Goal: Transaction & Acquisition: Purchase product/service

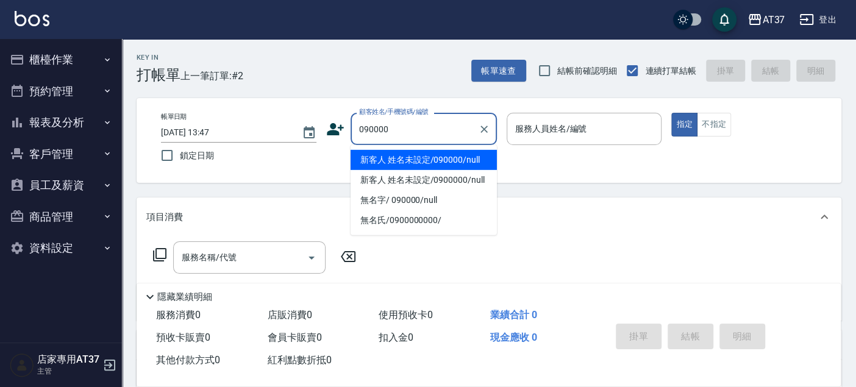
type input "新客人 姓名未設定/090000/null"
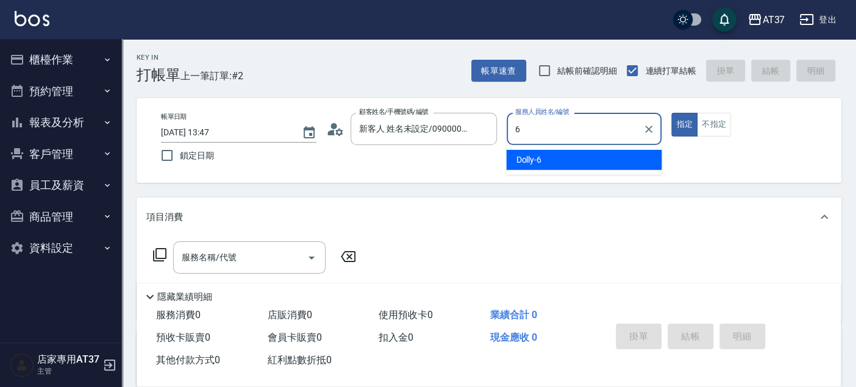
type input "Dolly-6"
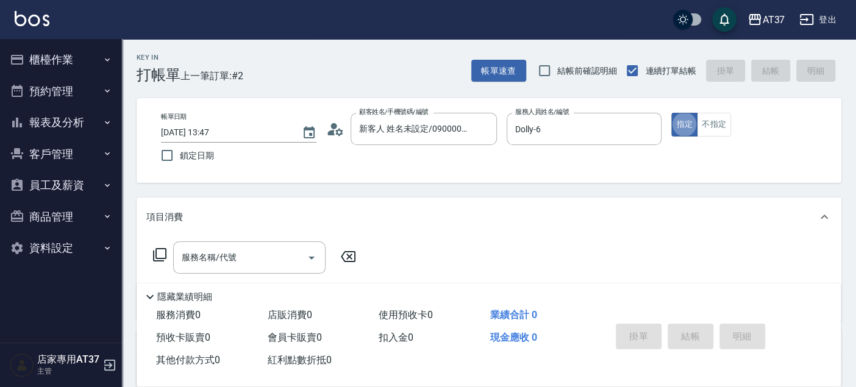
type button "true"
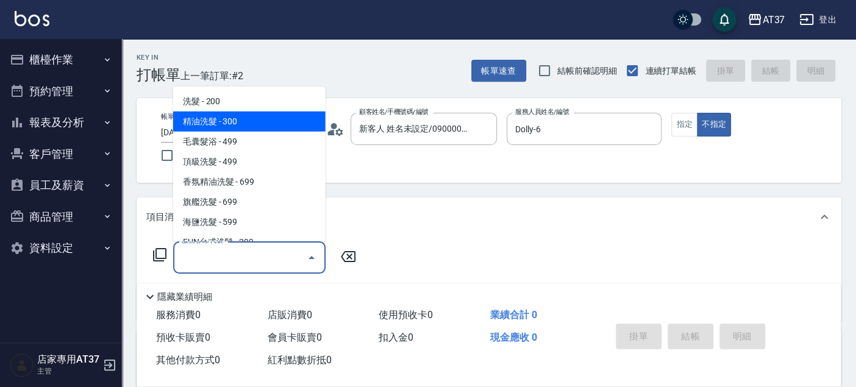
type input "精油洗髮(102)"
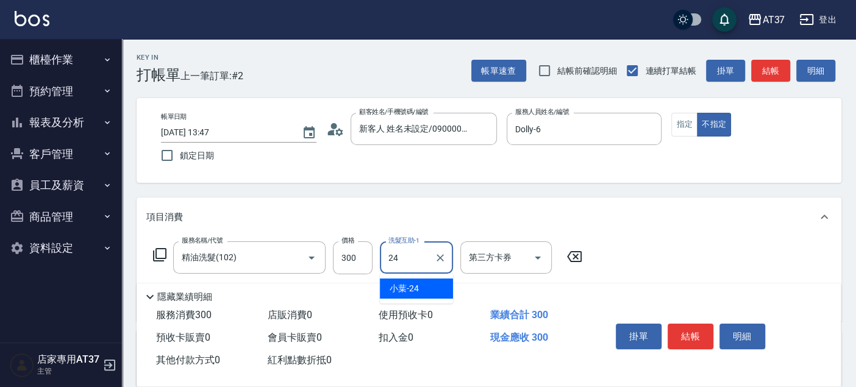
type input "小葉-24"
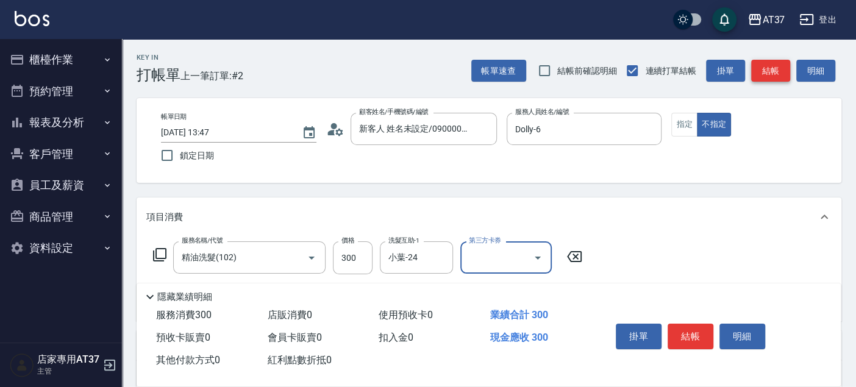
click at [775, 76] on button "結帳" at bounding box center [770, 71] width 39 height 23
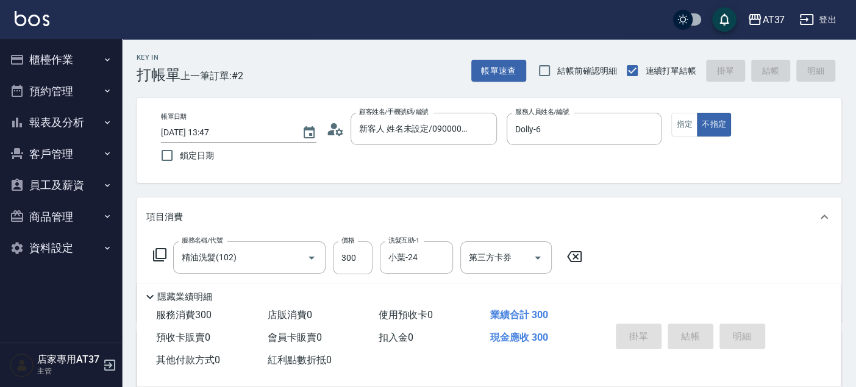
type input "2025/08/15 14:18"
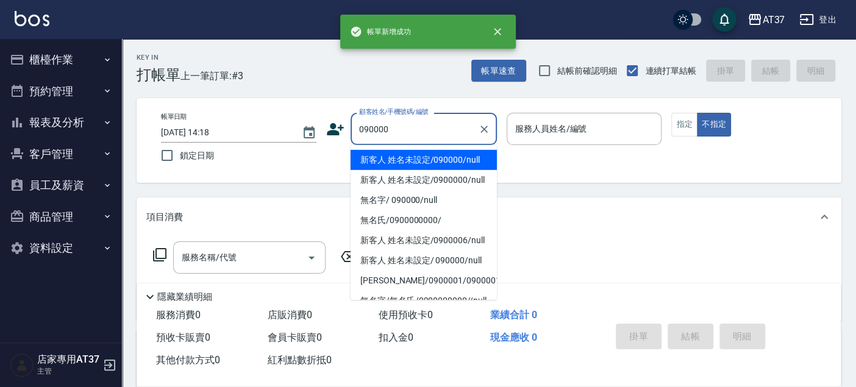
type input "新客人 姓名未設定/090000/null"
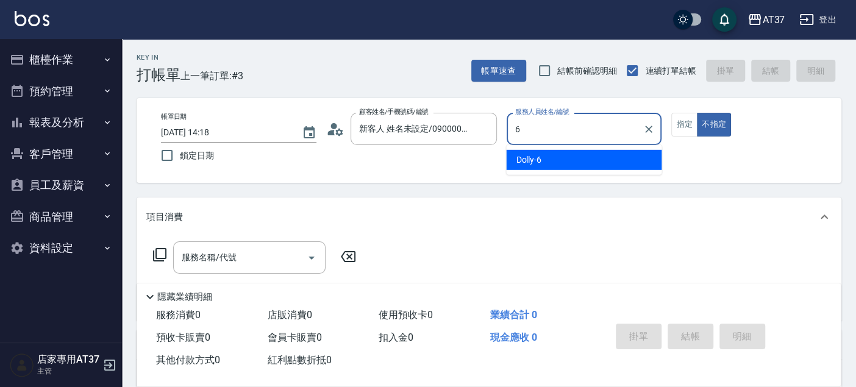
type input "6"
type button "false"
type input "Dolly-6"
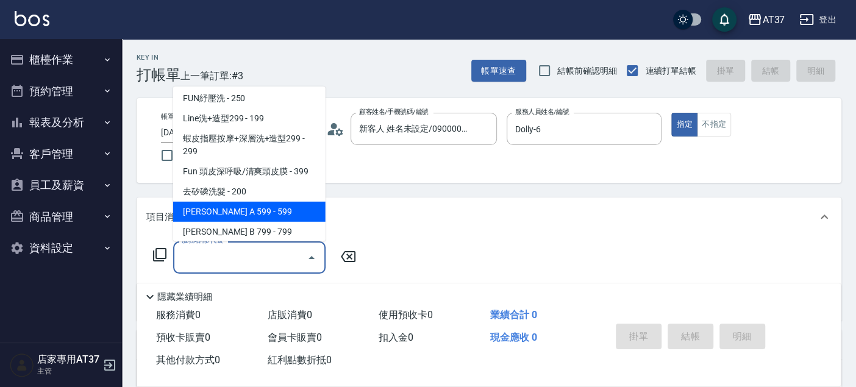
scroll to position [205, 0]
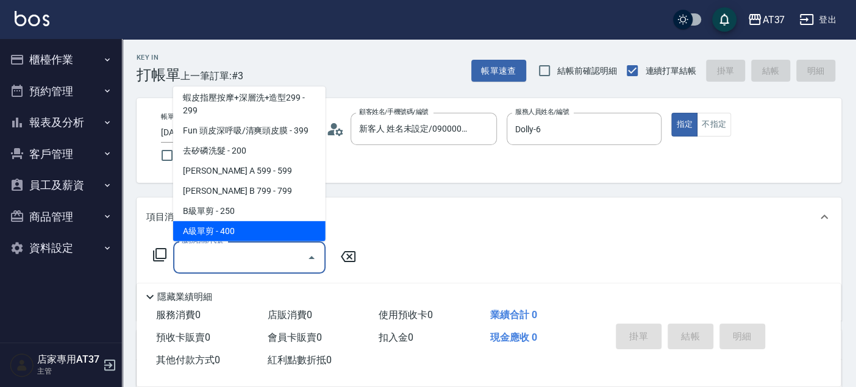
type input "A級單剪(202)"
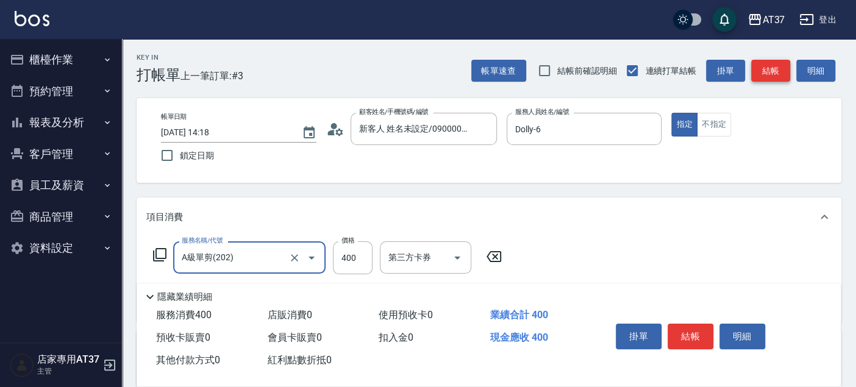
click at [775, 76] on button "結帳" at bounding box center [770, 71] width 39 height 23
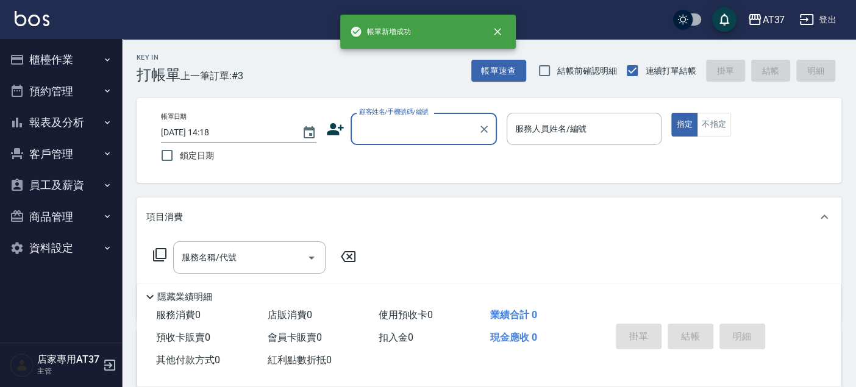
scroll to position [0, 0]
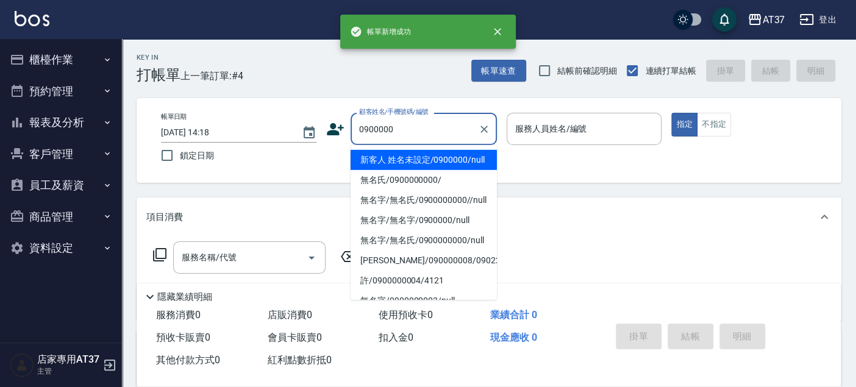
type input "新客人 姓名未設定/0900000/null"
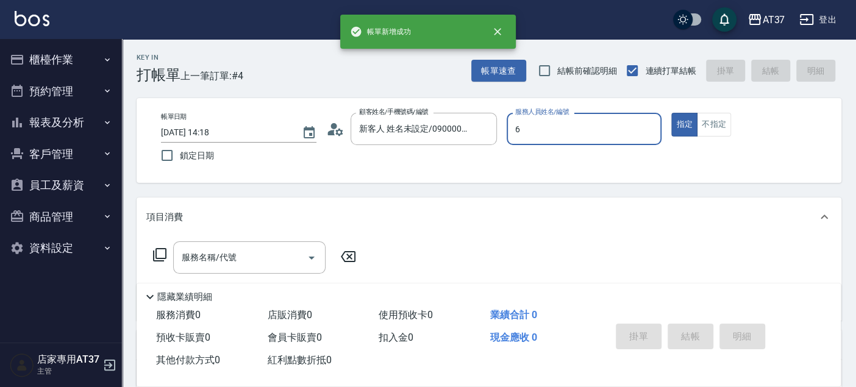
type input "Dolly-6"
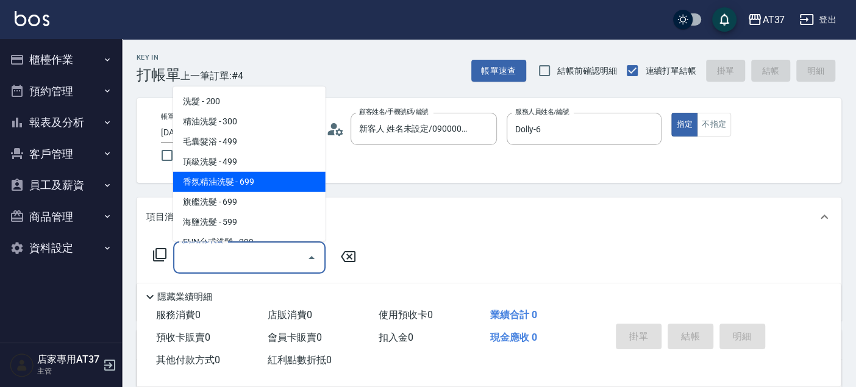
type input "香氛精油洗髮(105)"
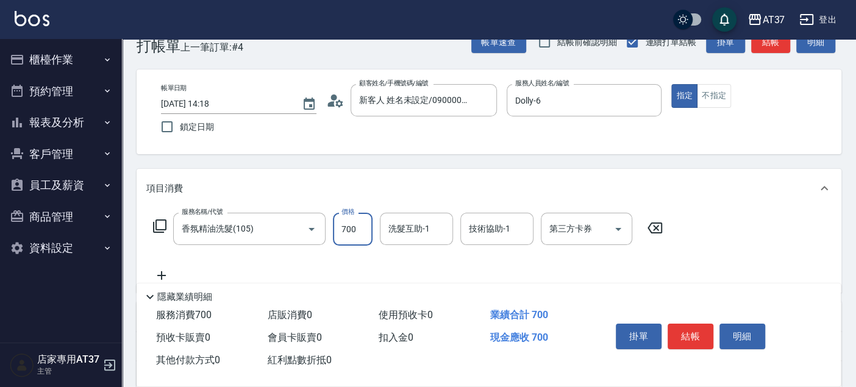
scroll to position [68, 0]
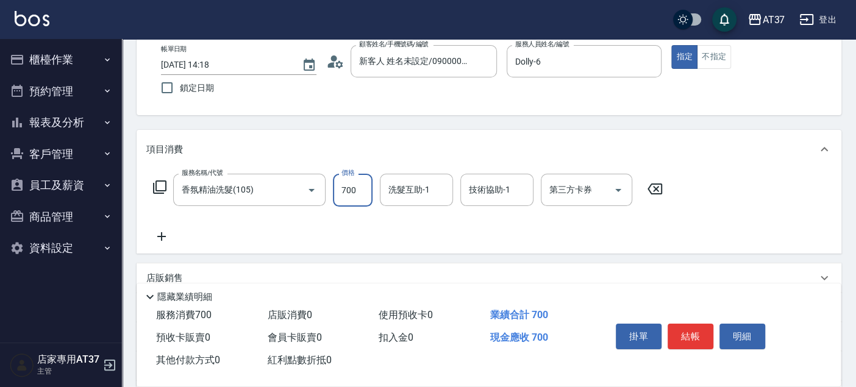
type input "700"
click at [158, 237] on icon at bounding box center [161, 236] width 9 height 9
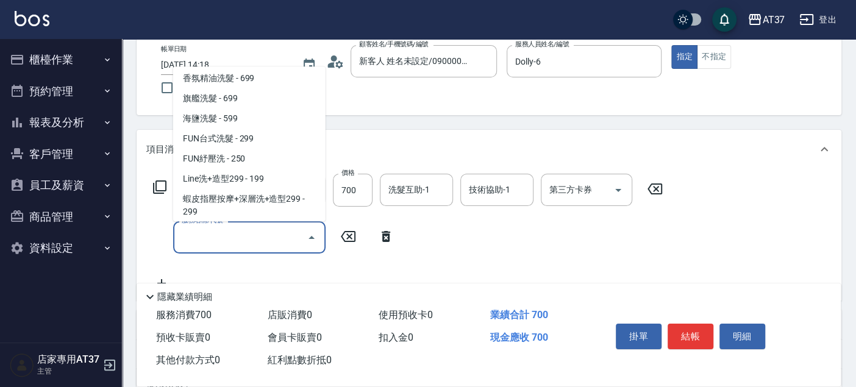
scroll to position [205, 0]
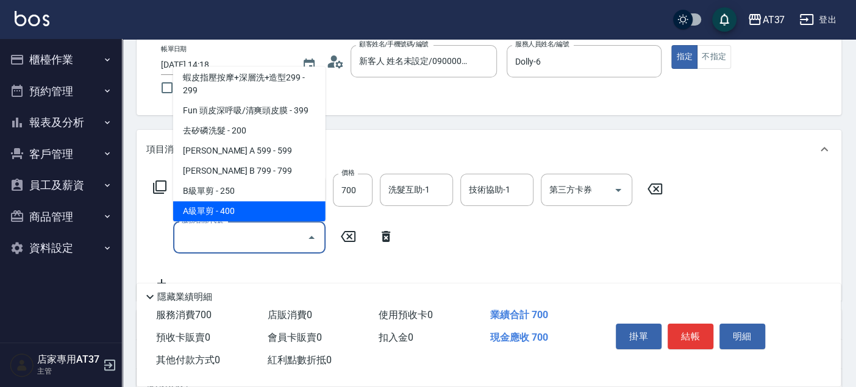
type input "A級單剪(202)"
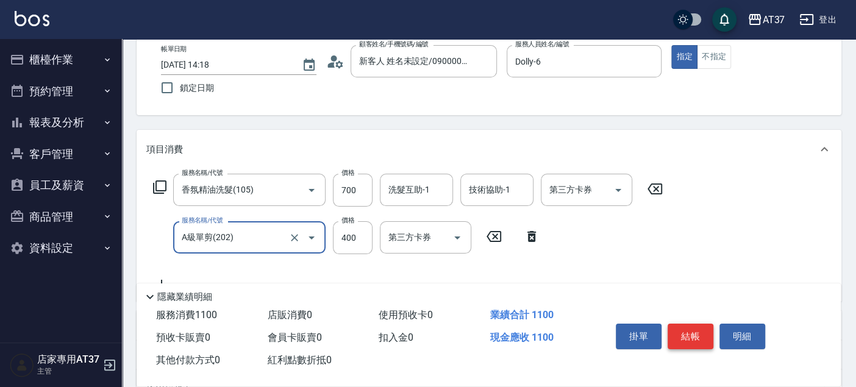
click at [703, 342] on button "結帳" at bounding box center [690, 337] width 46 height 26
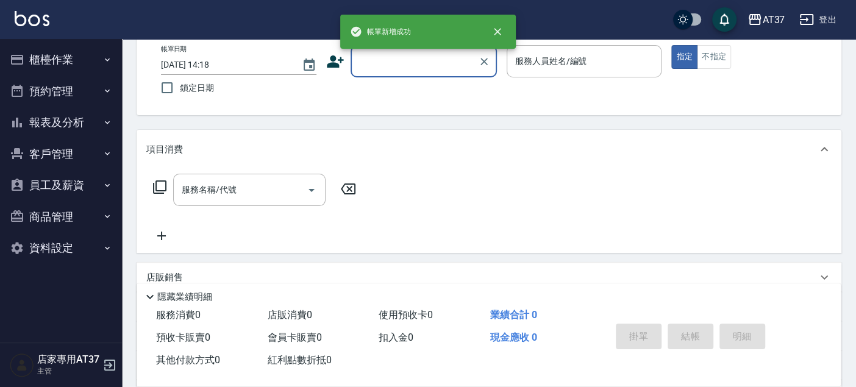
scroll to position [0, 0]
click at [63, 121] on button "報表及分析" at bounding box center [61, 123] width 112 height 32
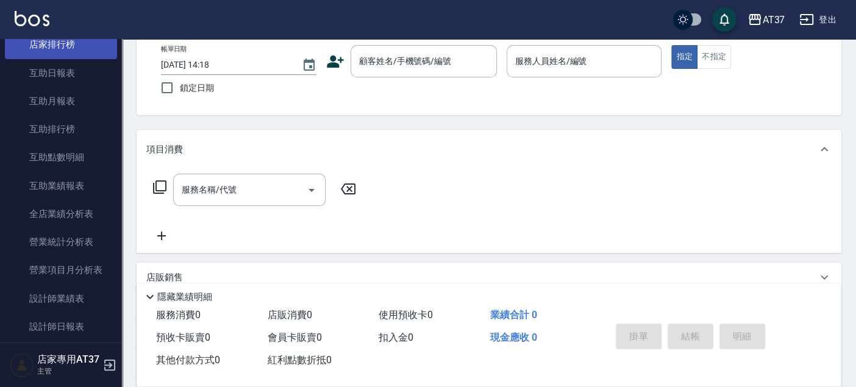
scroll to position [203, 0]
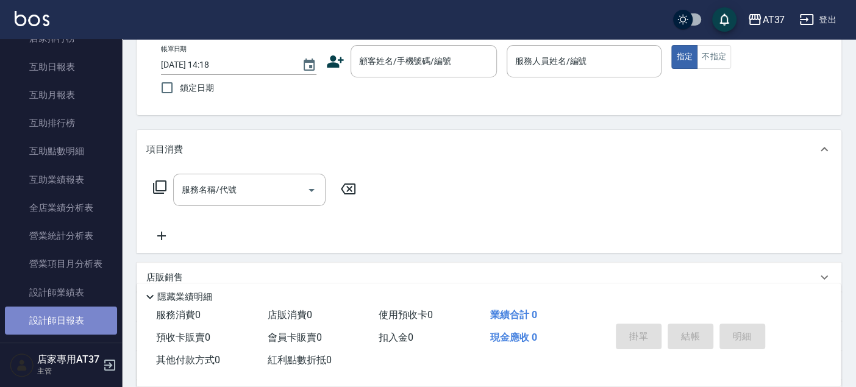
click at [83, 314] on link "設計師日報表" at bounding box center [61, 321] width 112 height 28
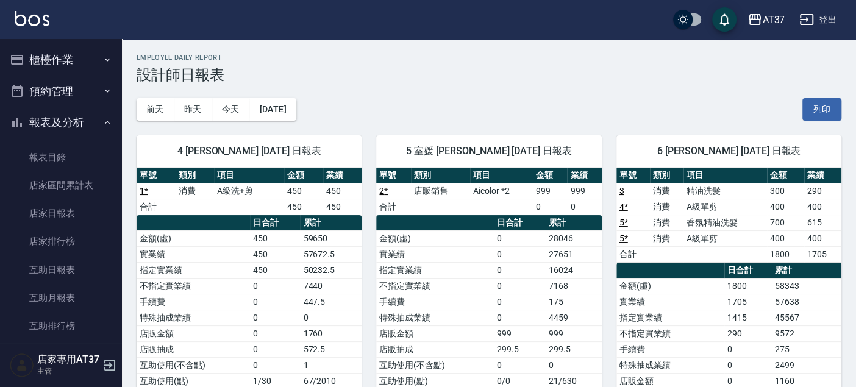
click at [63, 51] on button "櫃檯作業" at bounding box center [61, 60] width 112 height 32
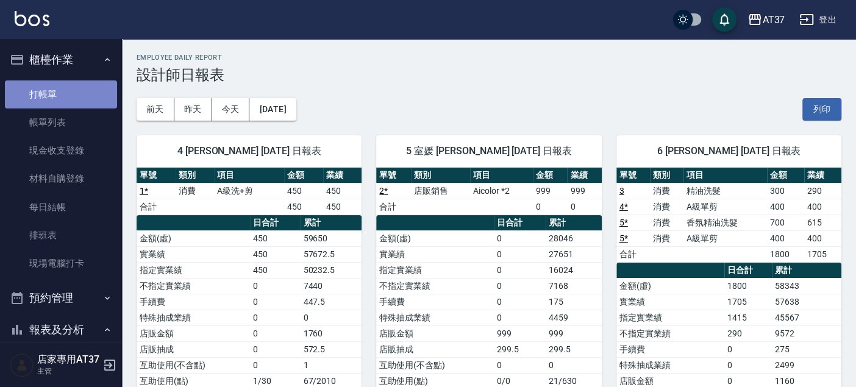
click at [66, 87] on link "打帳單" at bounding box center [61, 94] width 112 height 28
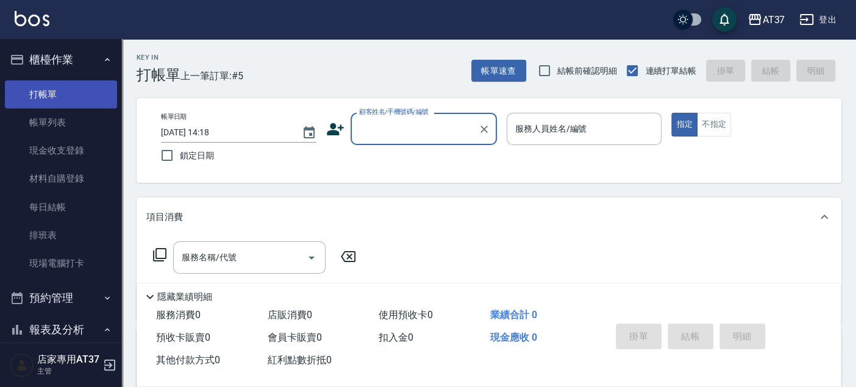
type input "0"
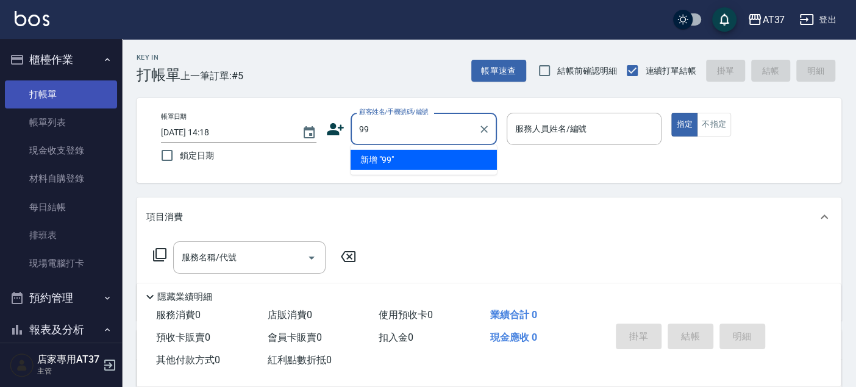
type input "999"
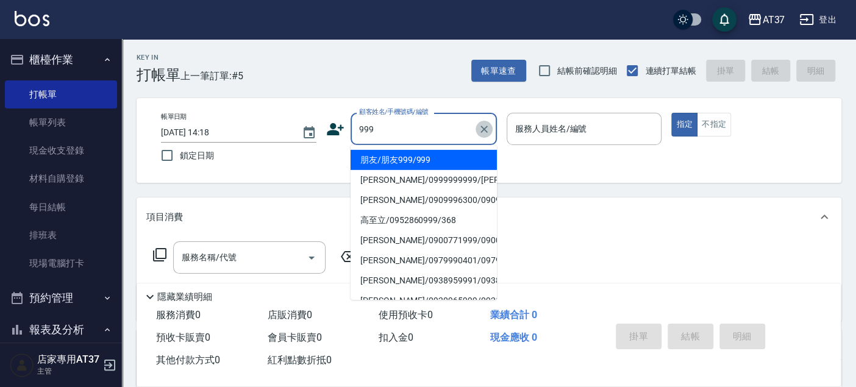
click at [489, 129] on icon "Clear" at bounding box center [484, 129] width 12 height 12
click at [436, 170] on li "新客人 姓名未設定/0900000/null" at bounding box center [424, 160] width 146 height 20
type input "新客人 姓名未設定/0900000/null"
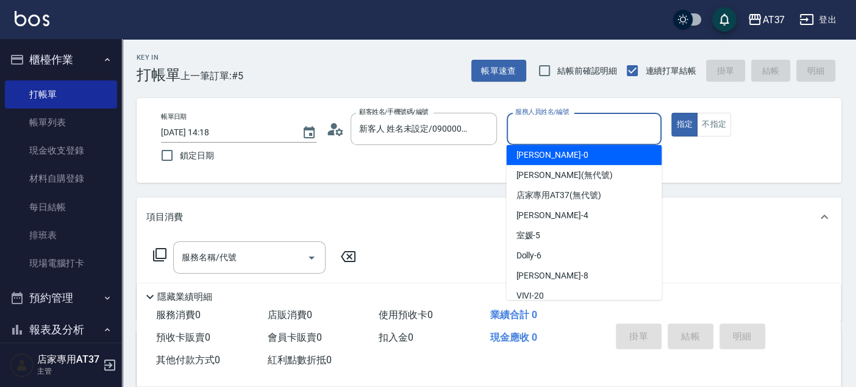
scroll to position [151, 0]
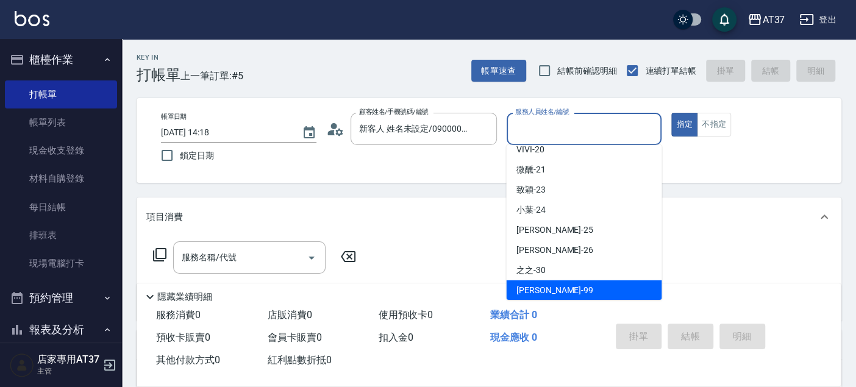
type input "思敏-99"
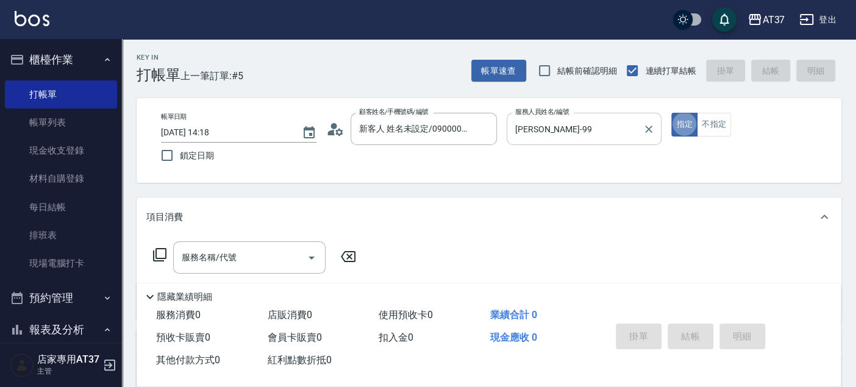
type button "true"
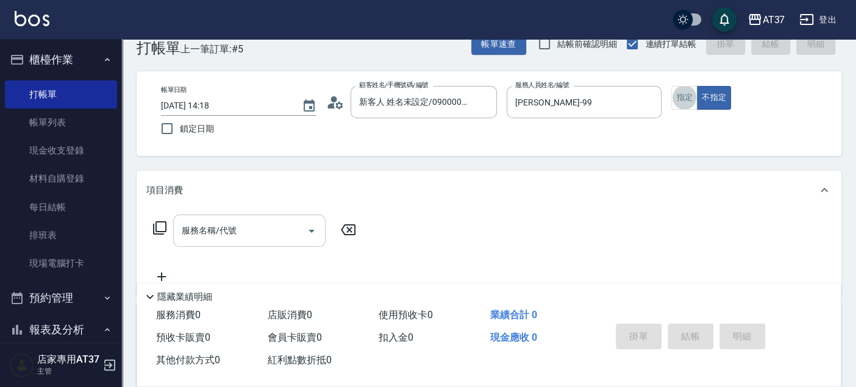
click at [252, 240] on input "服務名稱/代號" at bounding box center [240, 230] width 123 height 21
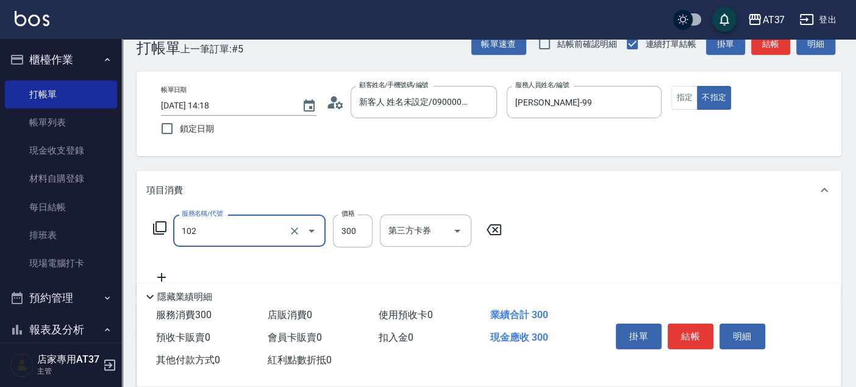
type input "精油洗髮(102)"
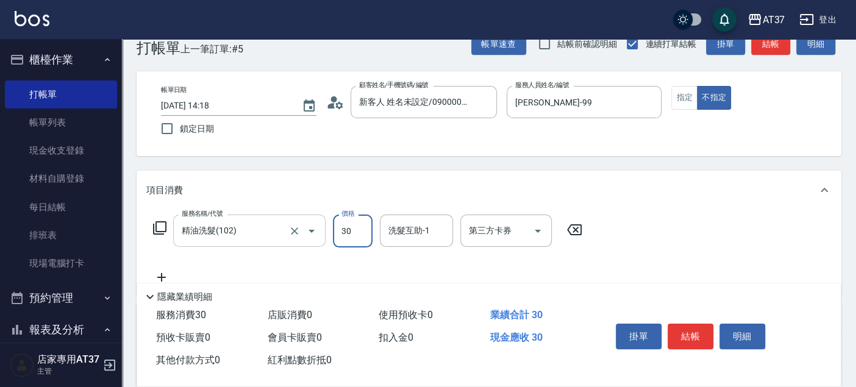
type input "300"
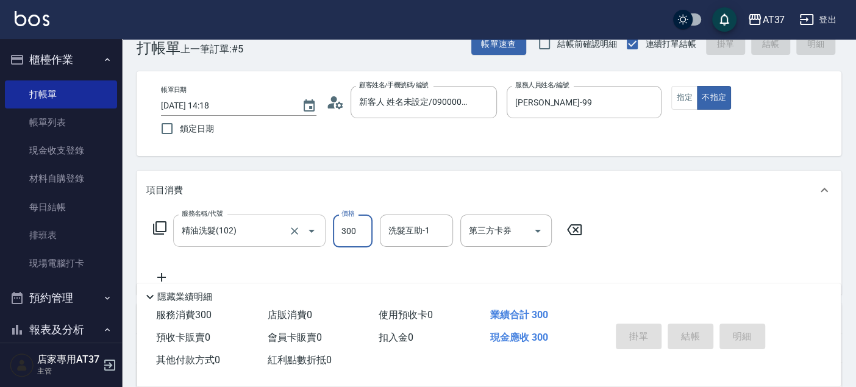
type input "2025/08/15 14:19"
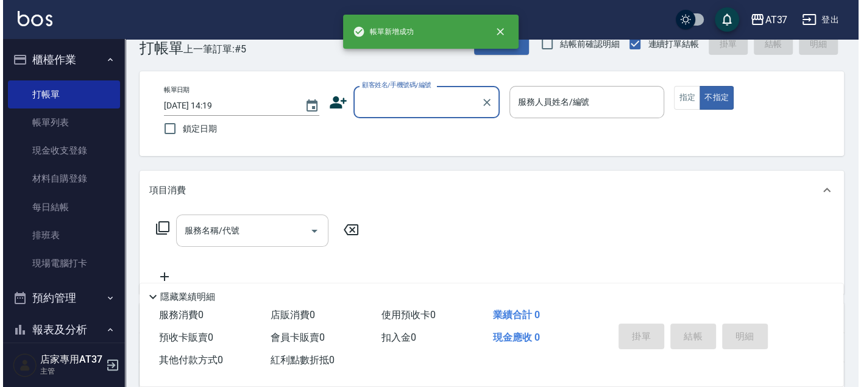
scroll to position [0, 0]
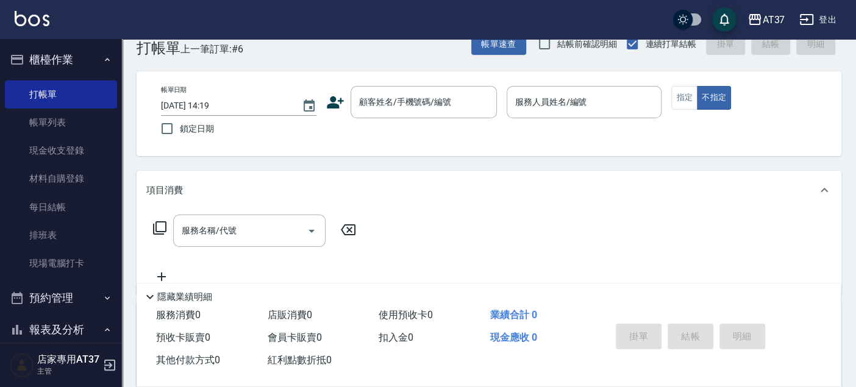
click at [327, 108] on icon at bounding box center [335, 102] width 17 height 12
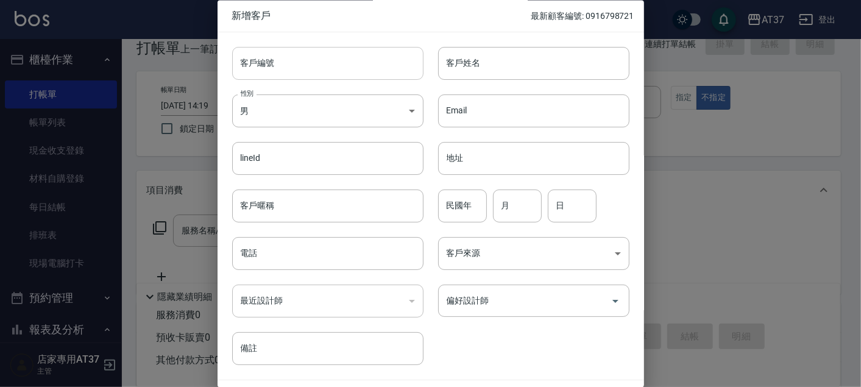
click at [364, 55] on input "客戶編號" at bounding box center [327, 63] width 191 height 33
type input "0983174337"
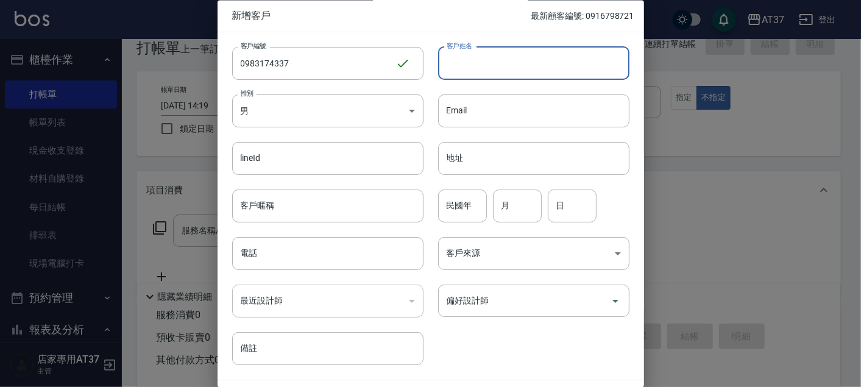
click at [477, 62] on input "客戶姓名" at bounding box center [533, 63] width 191 height 33
type input "吳以諾"
click at [452, 212] on input "民國年" at bounding box center [462, 206] width 49 height 33
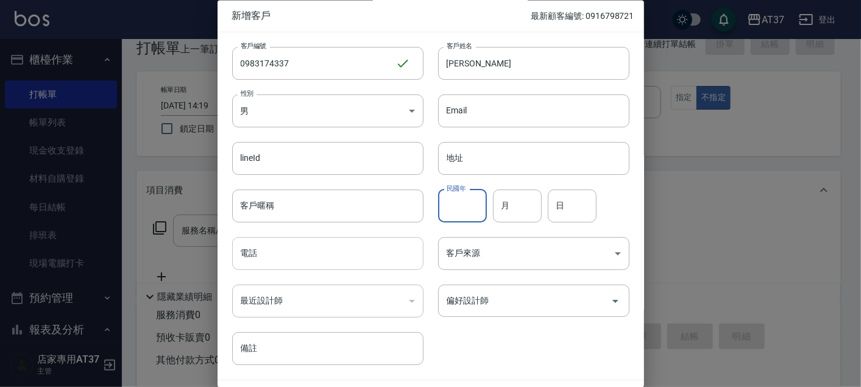
click at [264, 258] on input "電話" at bounding box center [327, 254] width 191 height 33
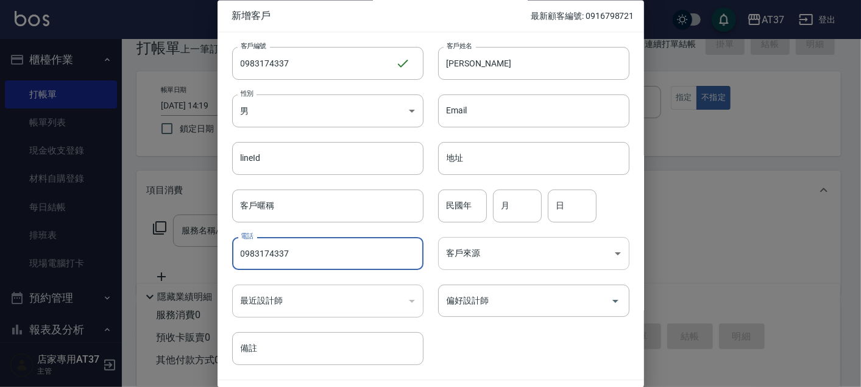
type input "0983174337"
click at [515, 247] on body "AT37 登出 櫃檯作業 打帳單 帳單列表 現金收支登錄 材料自購登錄 每日結帳 排班表 現場電腦打卡 預約管理 預約管理 單日預約紀錄 單週預約紀錄 報表及…" at bounding box center [430, 269] width 861 height 592
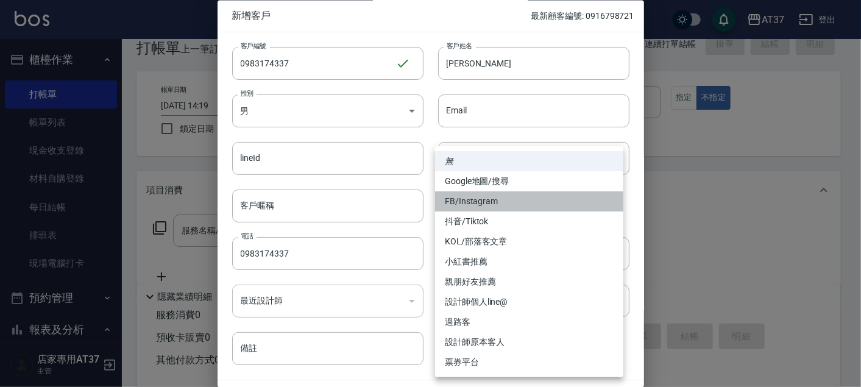
click at [527, 199] on li "FB/Instagram" at bounding box center [529, 201] width 188 height 20
type input "FB/Instagram"
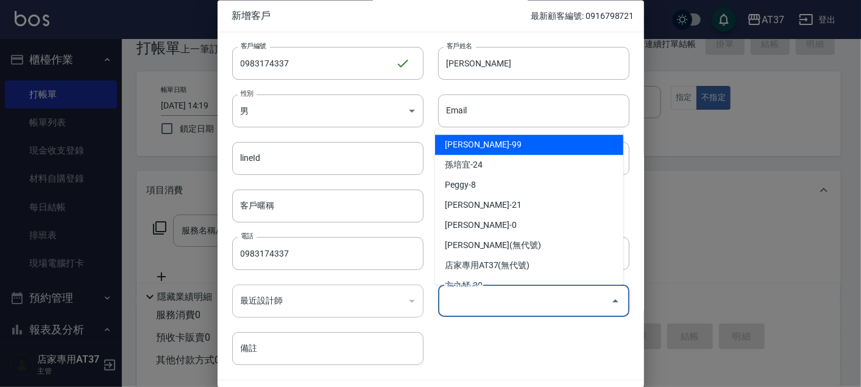
click at [500, 310] on input "偏好設計師" at bounding box center [525, 301] width 162 height 21
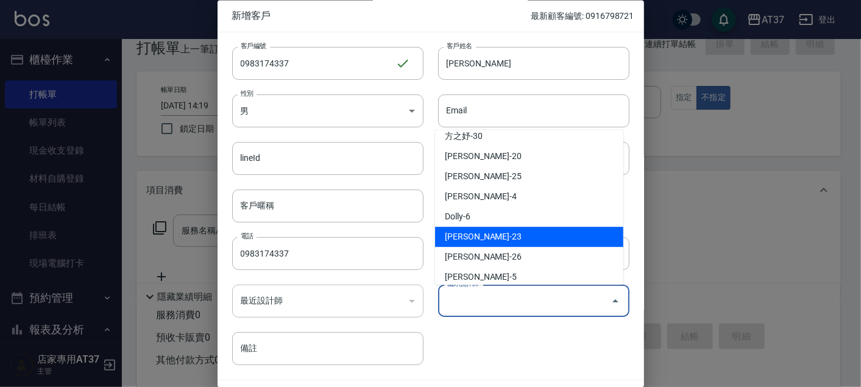
scroll to position [156, 0]
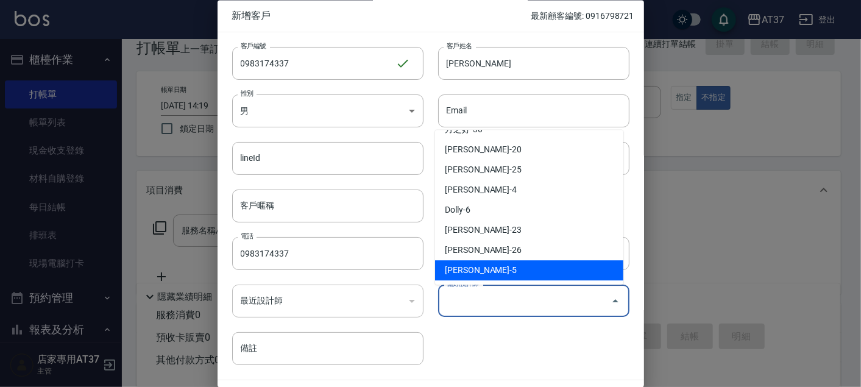
click at [488, 270] on li "廖室媛-5" at bounding box center [529, 270] width 188 height 20
type input "廖室媛"
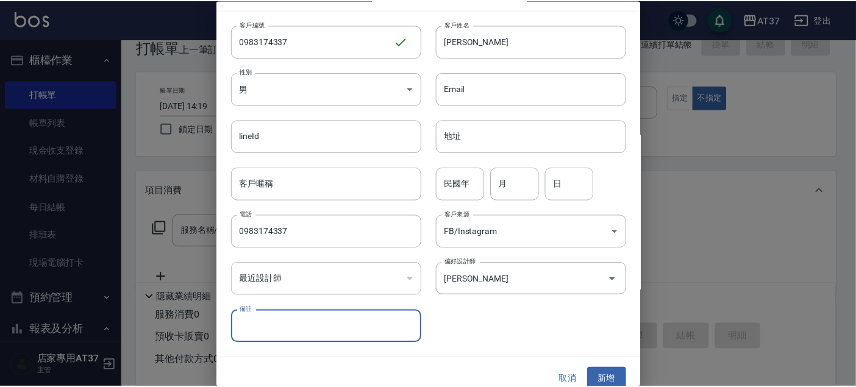
scroll to position [35, 0]
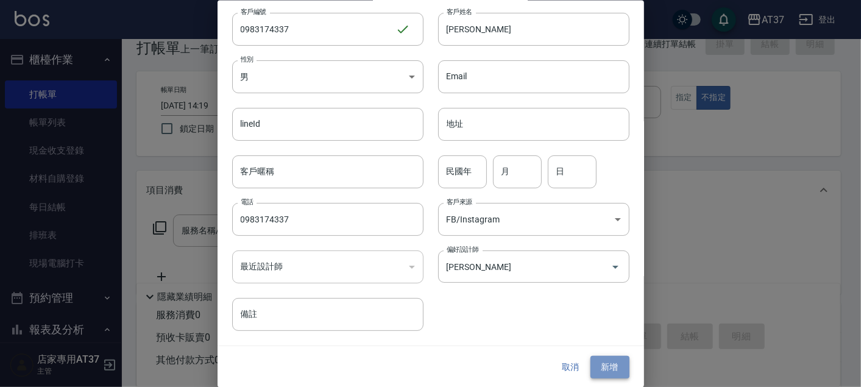
click at [603, 367] on button "新增" at bounding box center [610, 367] width 39 height 23
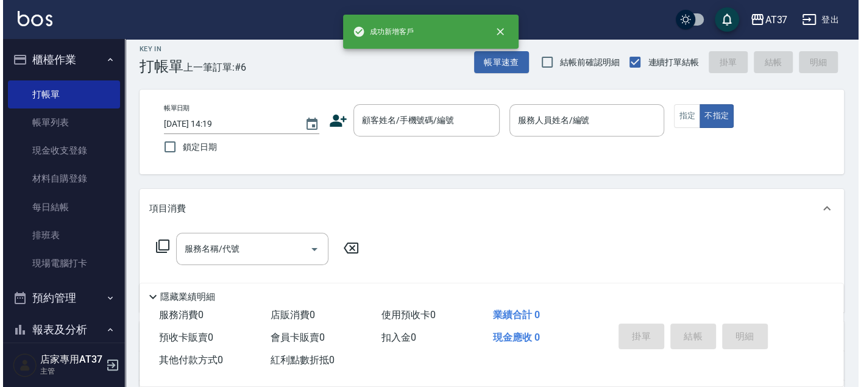
scroll to position [0, 0]
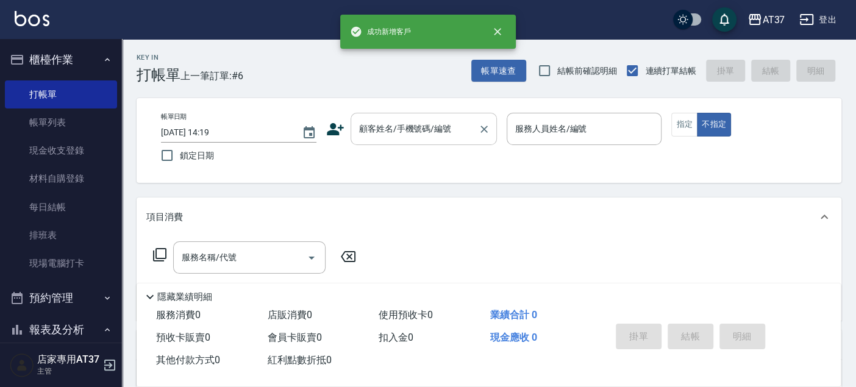
click at [468, 137] on input "顧客姓名/手機號碼/編號" at bounding box center [414, 128] width 117 height 21
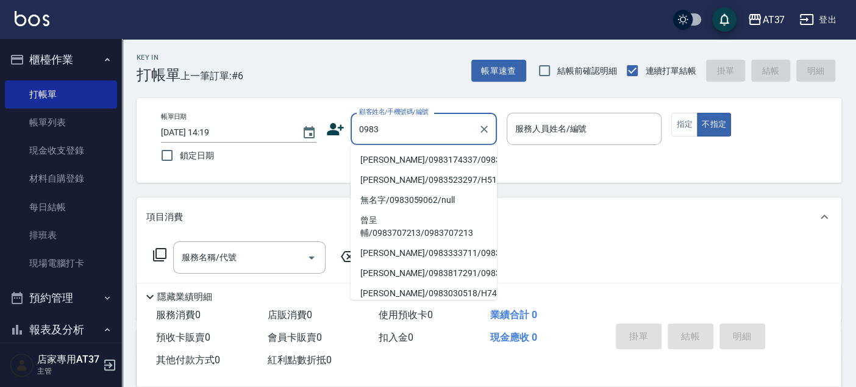
click at [468, 155] on li "吳以諾/0983174337/0983174337" at bounding box center [424, 160] width 146 height 20
type input "吳以諾/0983174337/0983174337"
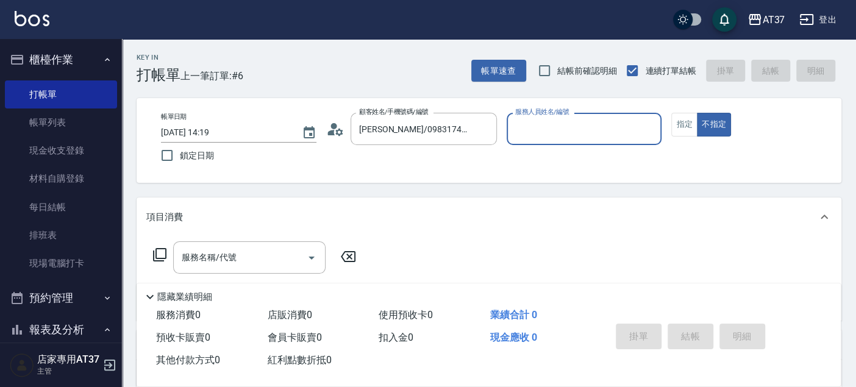
type input "室媛-5"
click at [159, 257] on icon at bounding box center [159, 254] width 15 height 15
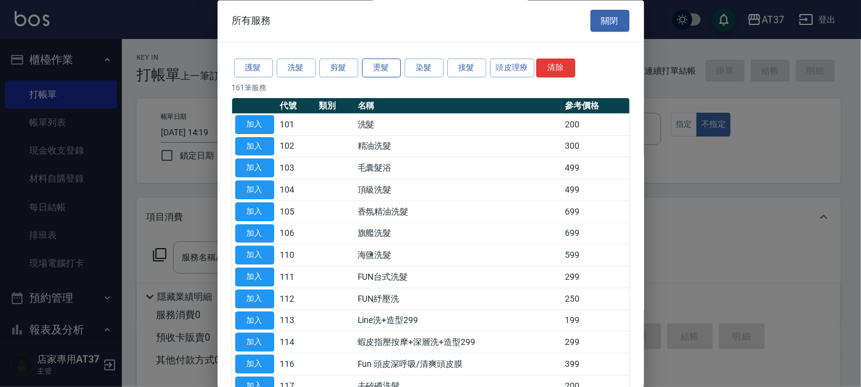
click at [376, 66] on button "燙髮" at bounding box center [381, 68] width 39 height 19
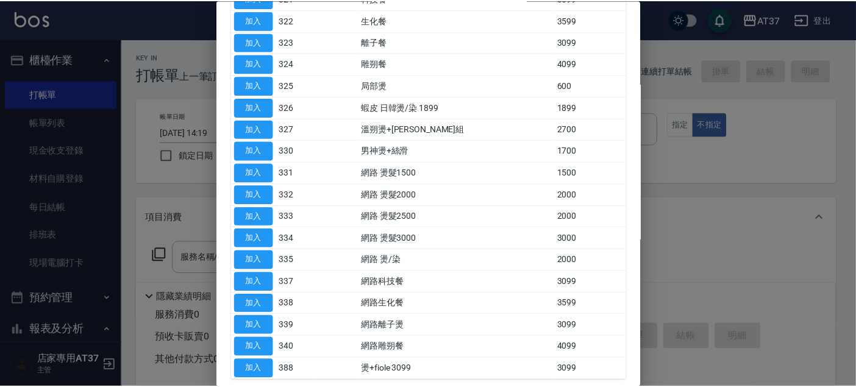
scroll to position [541, 0]
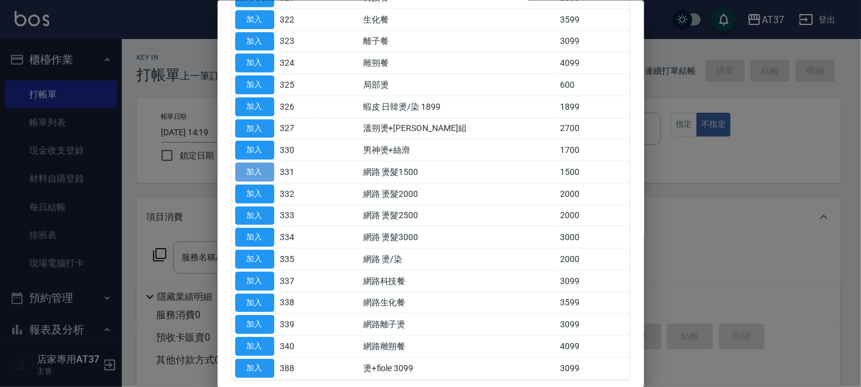
click at [259, 165] on button "加入" at bounding box center [254, 172] width 39 height 19
type input "網路 燙髮1500(331)"
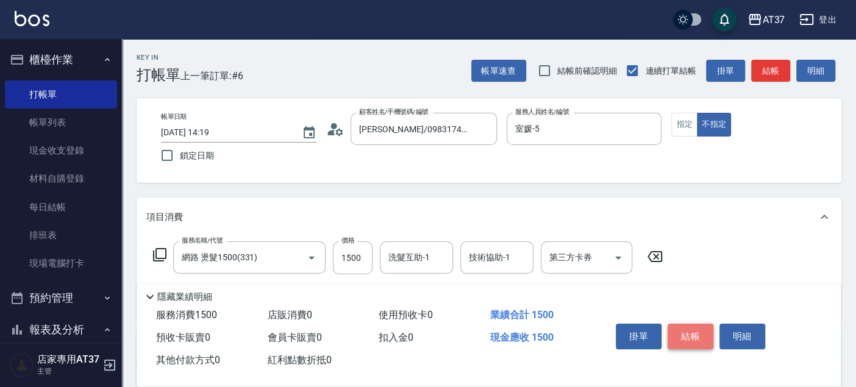
click at [691, 341] on button "結帳" at bounding box center [690, 337] width 46 height 26
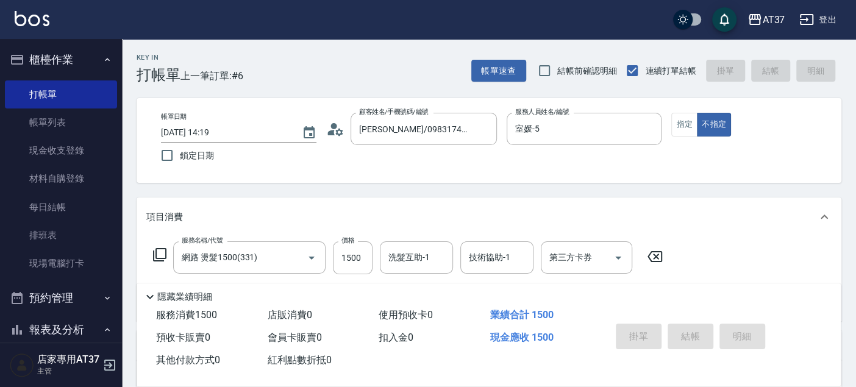
type input "2025/08/15 14:46"
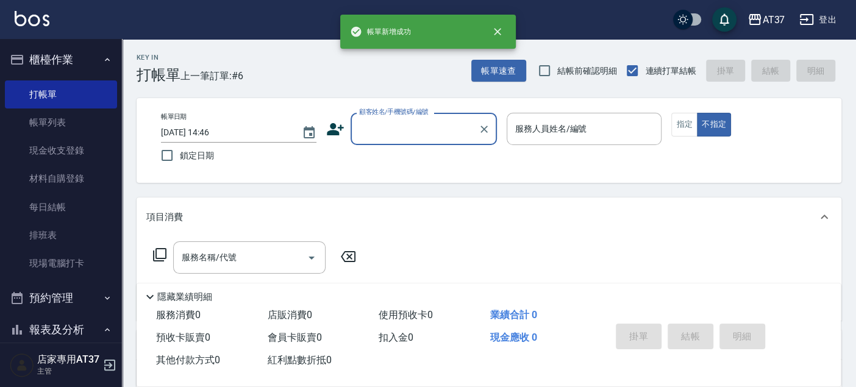
scroll to position [0, 0]
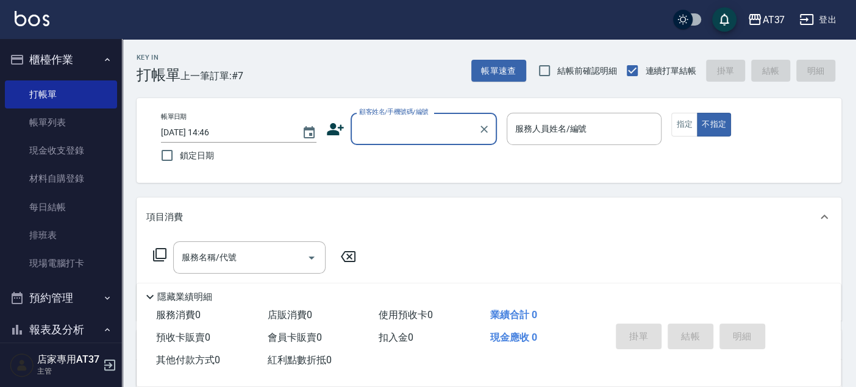
click at [404, 119] on input "顧客姓名/手機號碼/編號" at bounding box center [414, 128] width 117 height 21
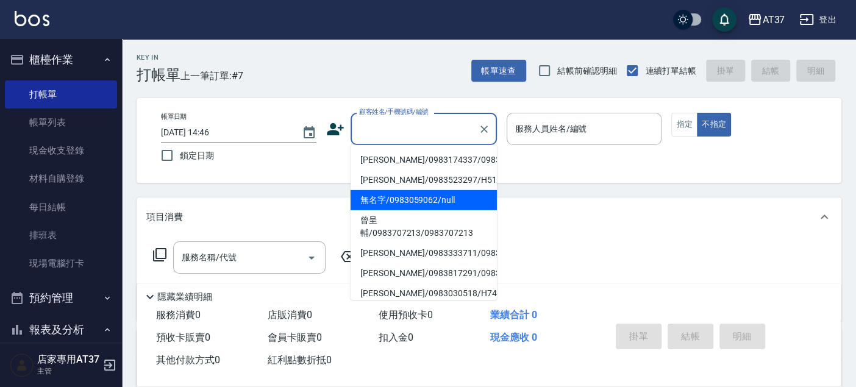
click at [426, 210] on li "無名字/0983059062/null" at bounding box center [424, 200] width 146 height 20
type input "無名字/0983059062/null"
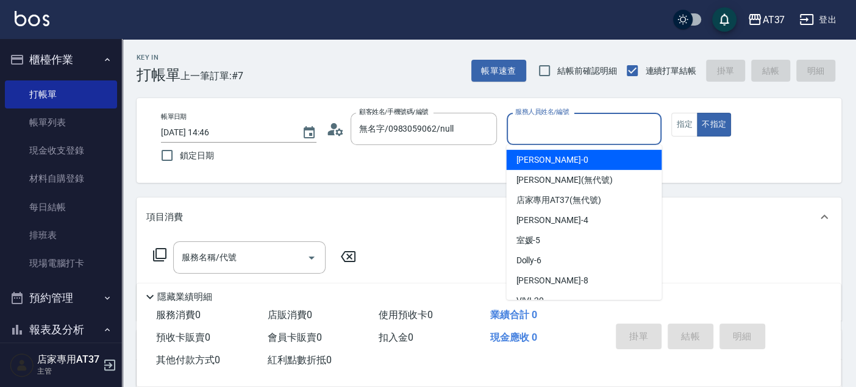
click at [529, 132] on input "服務人員姓名/編號" at bounding box center [584, 128] width 144 height 21
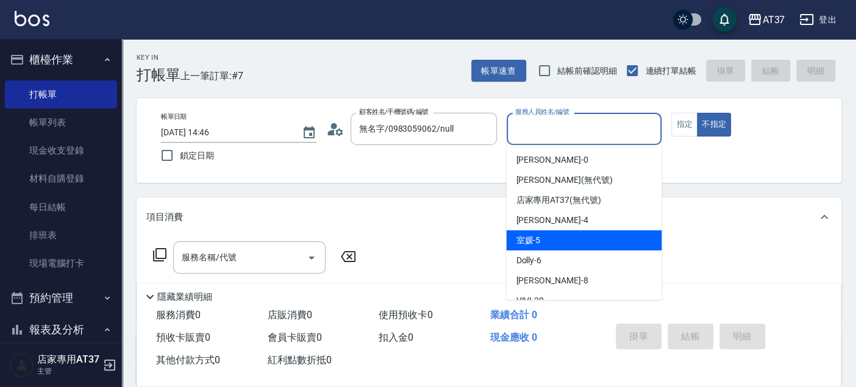
click at [557, 232] on div "室媛 -5" at bounding box center [583, 240] width 155 height 20
type input "室媛-5"
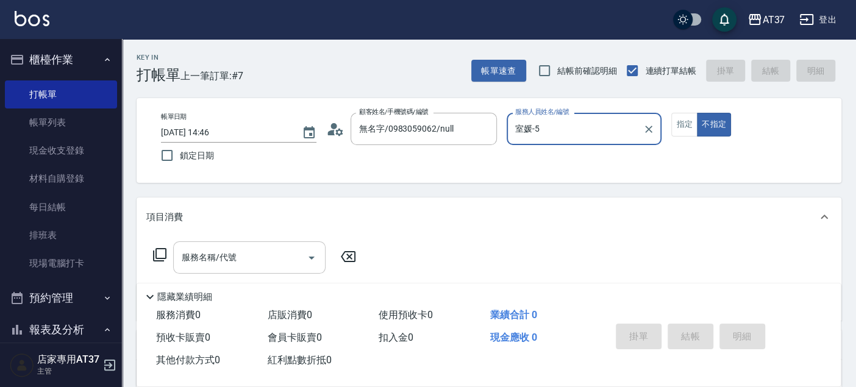
click at [272, 254] on input "服務名稱/代號" at bounding box center [240, 257] width 123 height 21
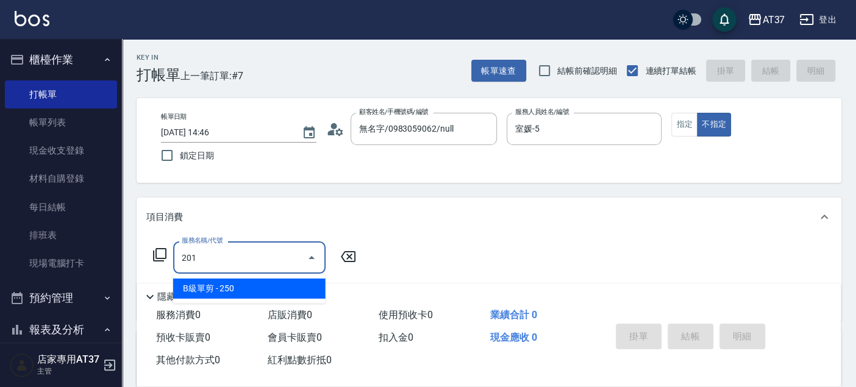
type input "B級單剪(201)"
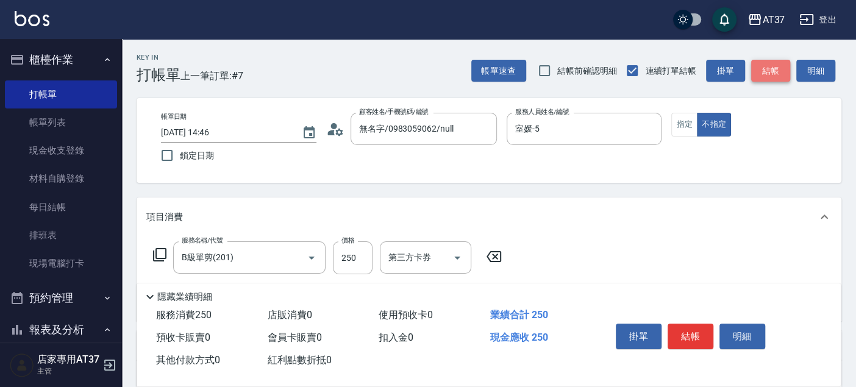
click at [773, 69] on button "結帳" at bounding box center [770, 71] width 39 height 23
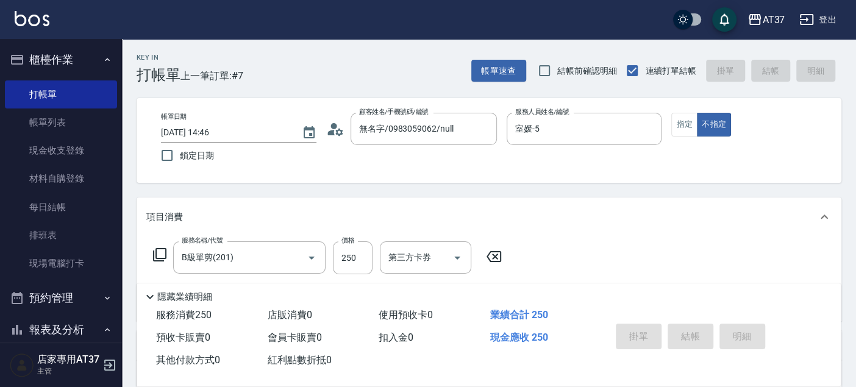
type input "2025/08/15 15:00"
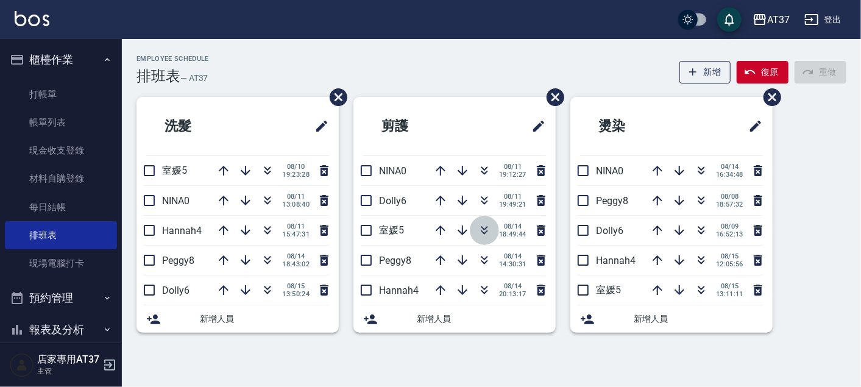
click at [482, 225] on icon "button" at bounding box center [484, 230] width 15 height 15
